Goal: Navigation & Orientation: Find specific page/section

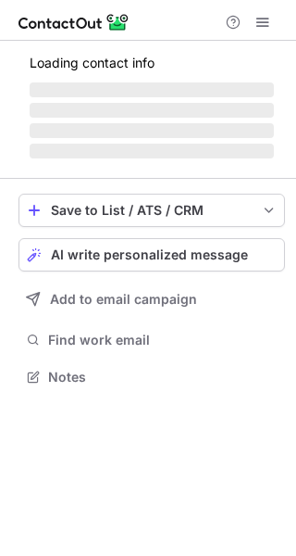
scroll to position [315, 296]
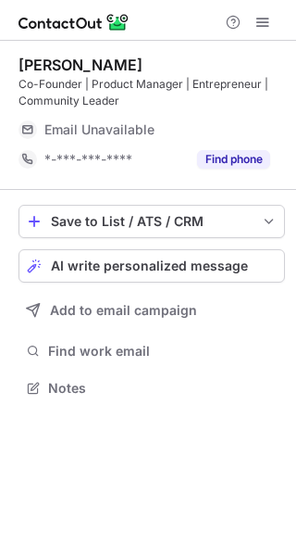
scroll to position [374, 296]
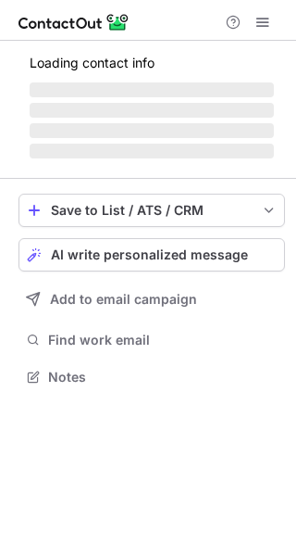
scroll to position [315, 296]
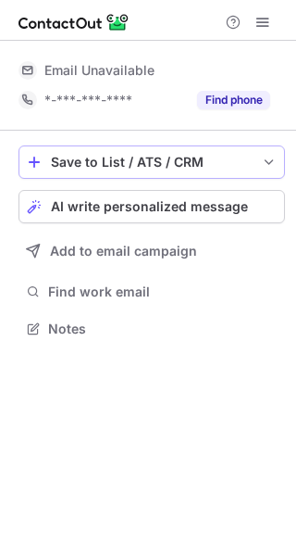
scroll to position [315, 296]
